Goal: Task Accomplishment & Management: Manage account settings

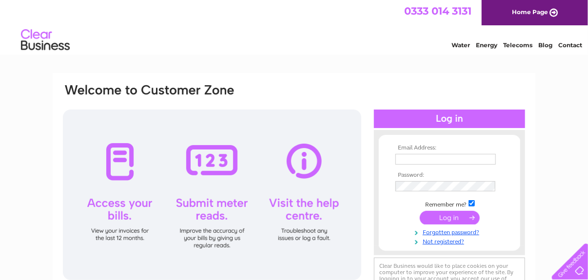
type input "[PERSON_NAME][EMAIL_ADDRESS][PERSON_NAME][DOMAIN_NAME]"
click at [441, 218] on input "submit" at bounding box center [450, 218] width 60 height 14
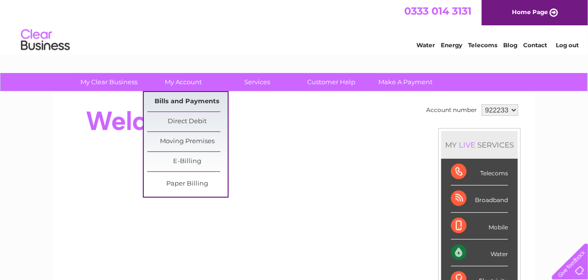
click at [195, 100] on link "Bills and Payments" at bounding box center [187, 102] width 80 height 20
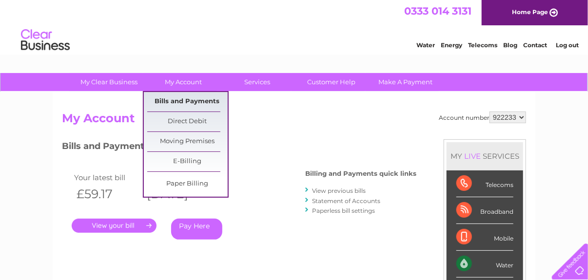
click at [185, 102] on link "Bills and Payments" at bounding box center [187, 102] width 80 height 20
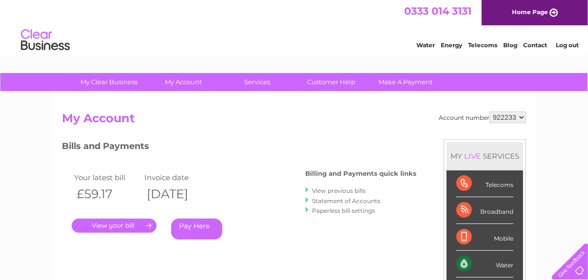
click at [328, 190] on link "View previous bills" at bounding box center [339, 190] width 54 height 7
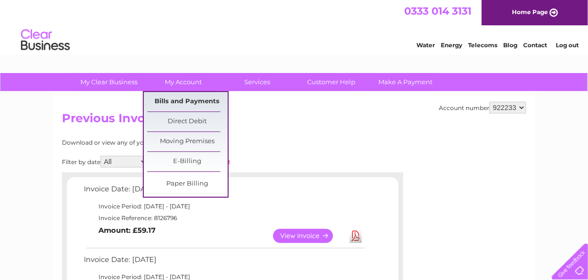
click at [179, 100] on link "Bills and Payments" at bounding box center [187, 102] width 80 height 20
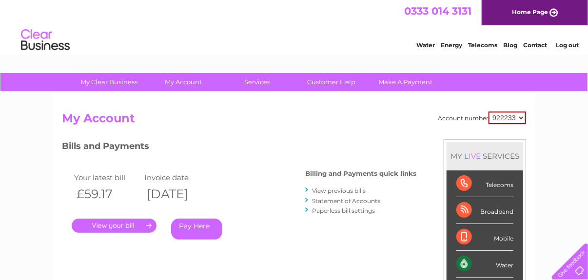
click at [122, 223] on link "." at bounding box center [114, 226] width 85 height 14
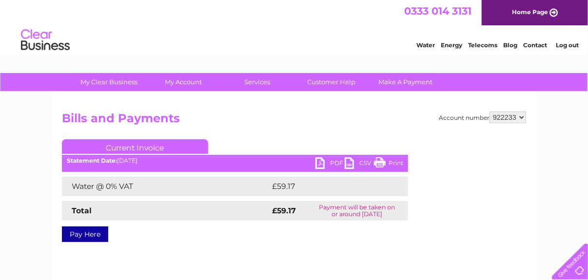
click at [320, 162] on link "PDF" at bounding box center [330, 165] width 29 height 14
